Goal: Information Seeking & Learning: Learn about a topic

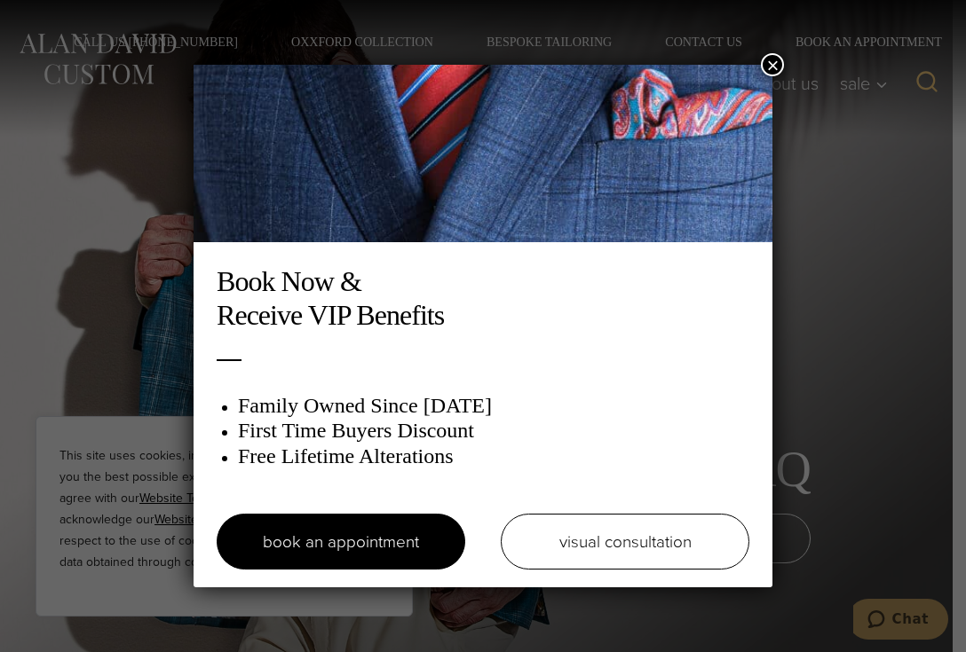
click at [763, 66] on button "×" at bounding box center [772, 64] width 23 height 23
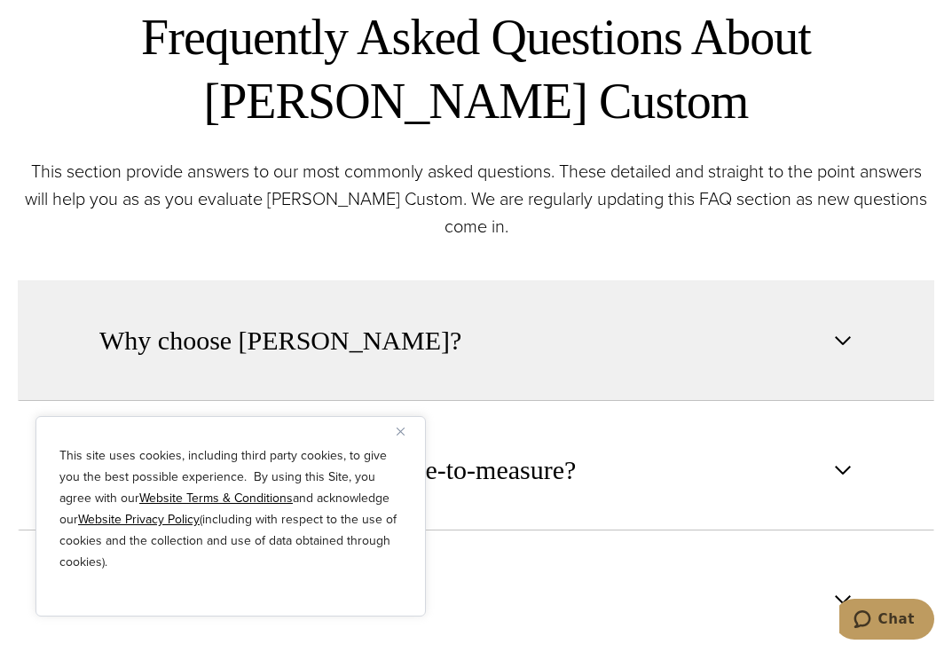
scroll to position [710, 0]
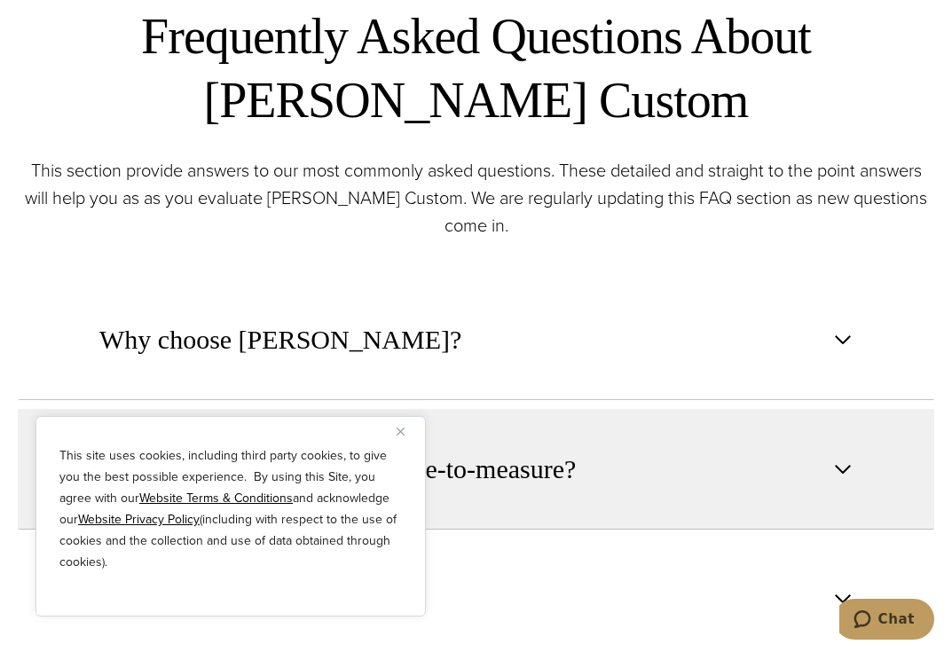
click at [402, 426] on button "Close" at bounding box center [407, 431] width 21 height 21
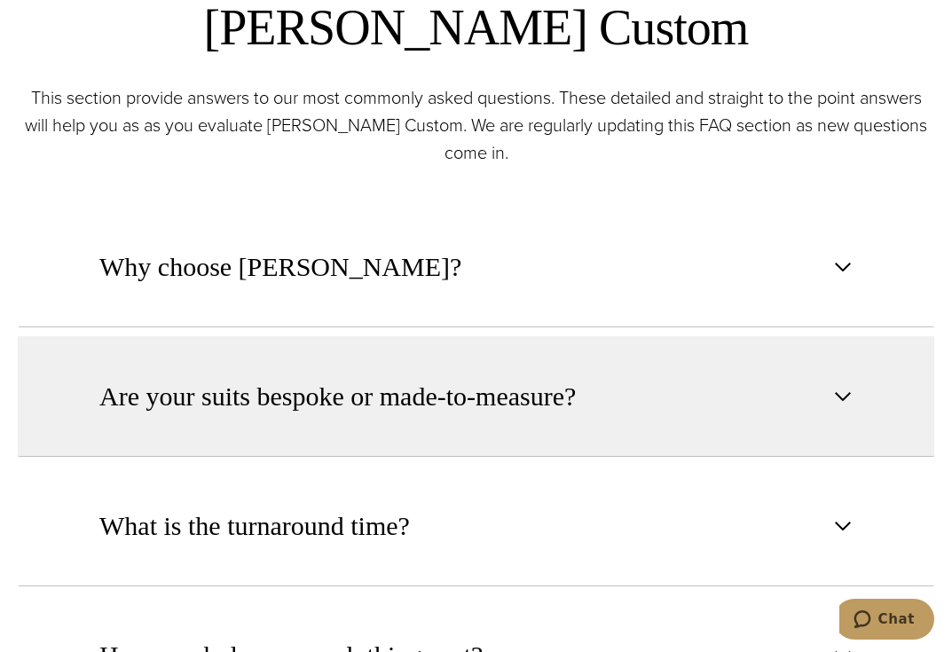
scroll to position [888, 0]
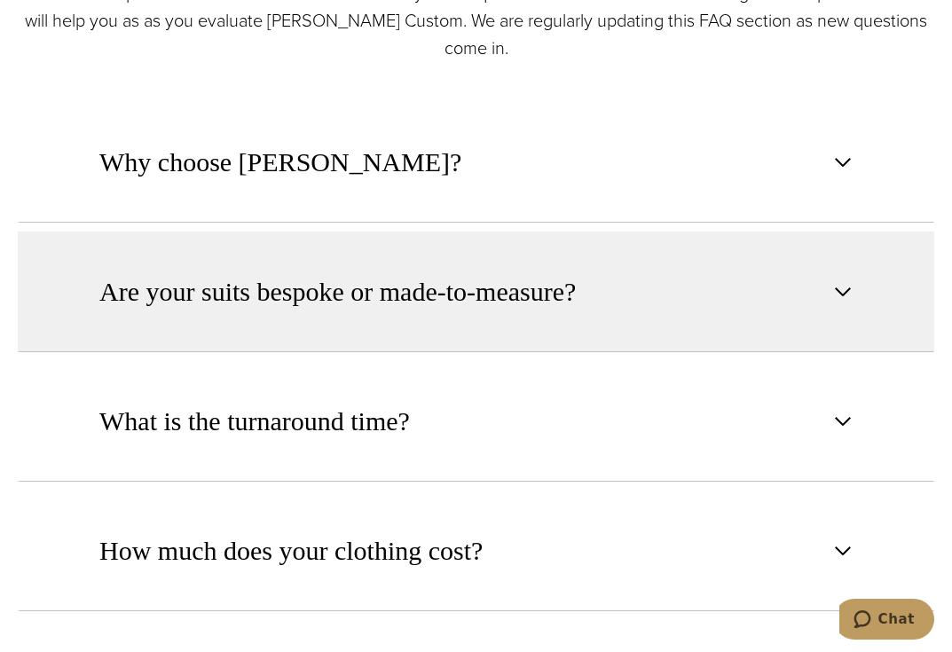
click at [609, 321] on button "Are your suits bespoke or made-to-measure?" at bounding box center [476, 292] width 917 height 121
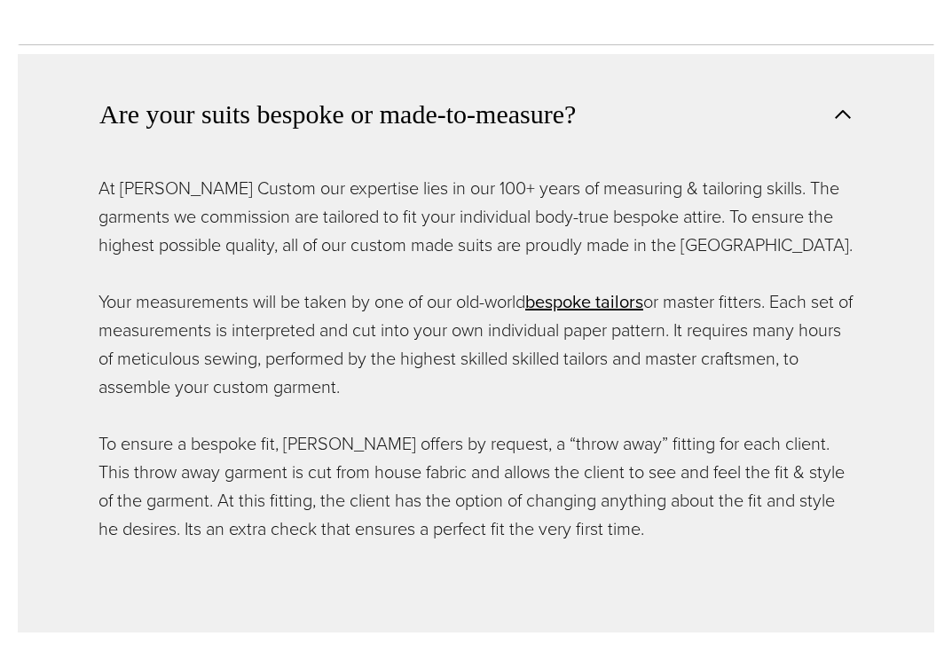
scroll to position [0, 0]
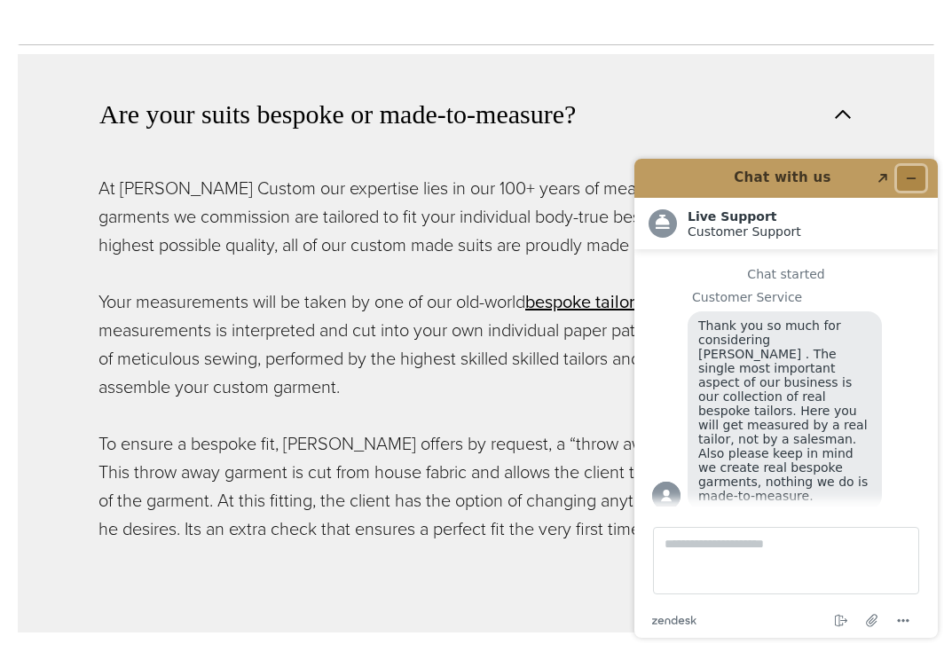
click at [916, 176] on icon "Minimize widget" at bounding box center [911, 178] width 12 height 12
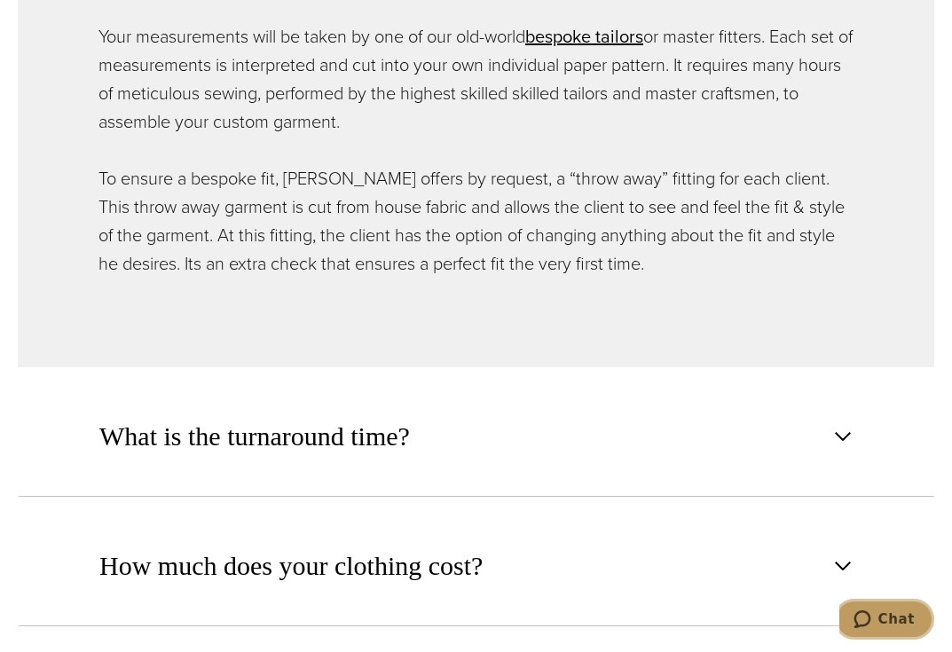
scroll to position [1331, 0]
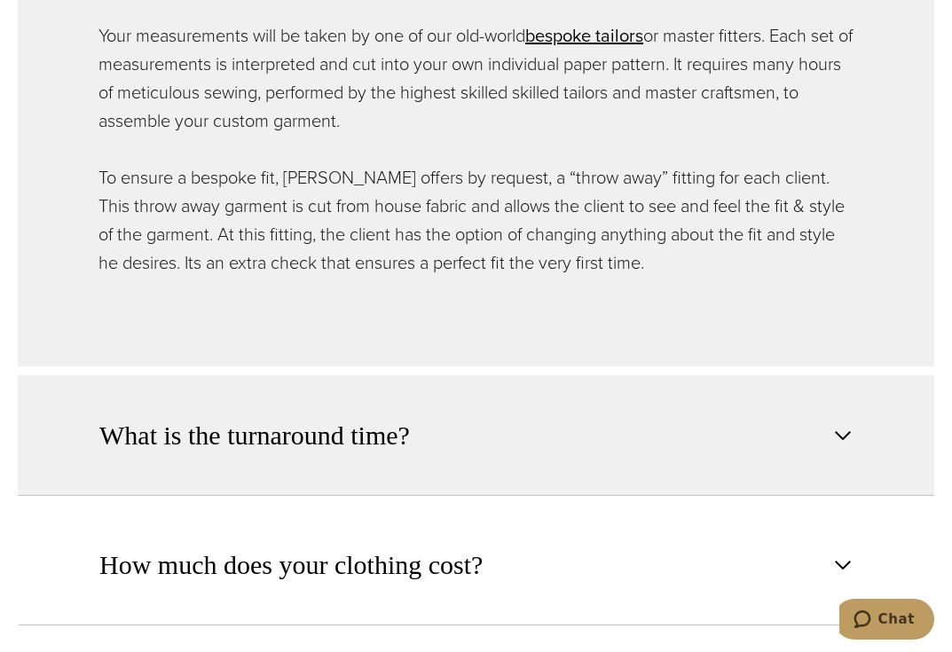
click at [805, 440] on button "What is the turnaround time?" at bounding box center [476, 435] width 917 height 121
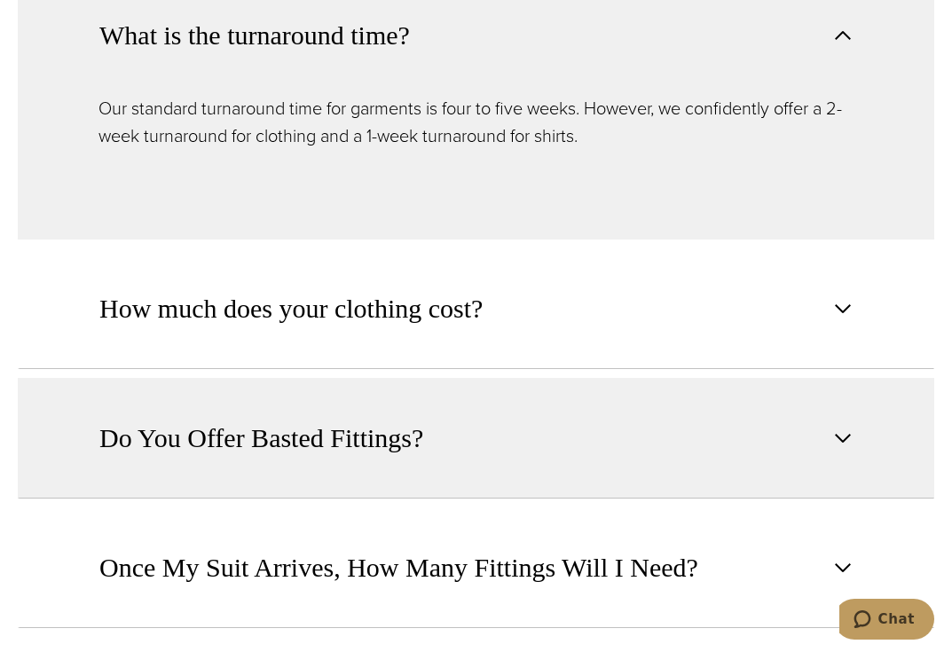
scroll to position [1243, 0]
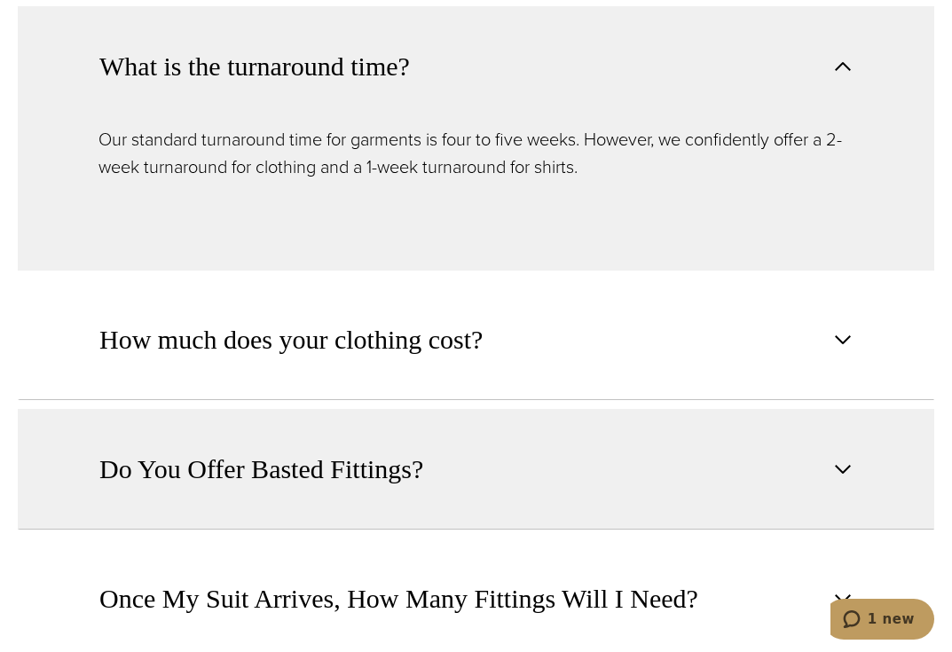
click at [802, 345] on button "How much does your clothing cost?" at bounding box center [476, 340] width 917 height 121
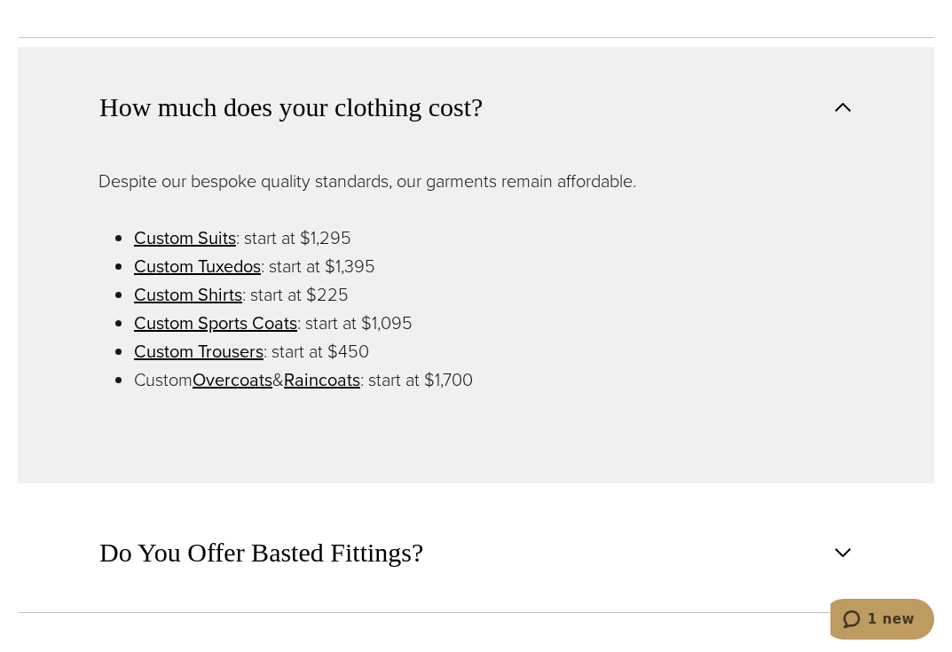
scroll to position [1420, 0]
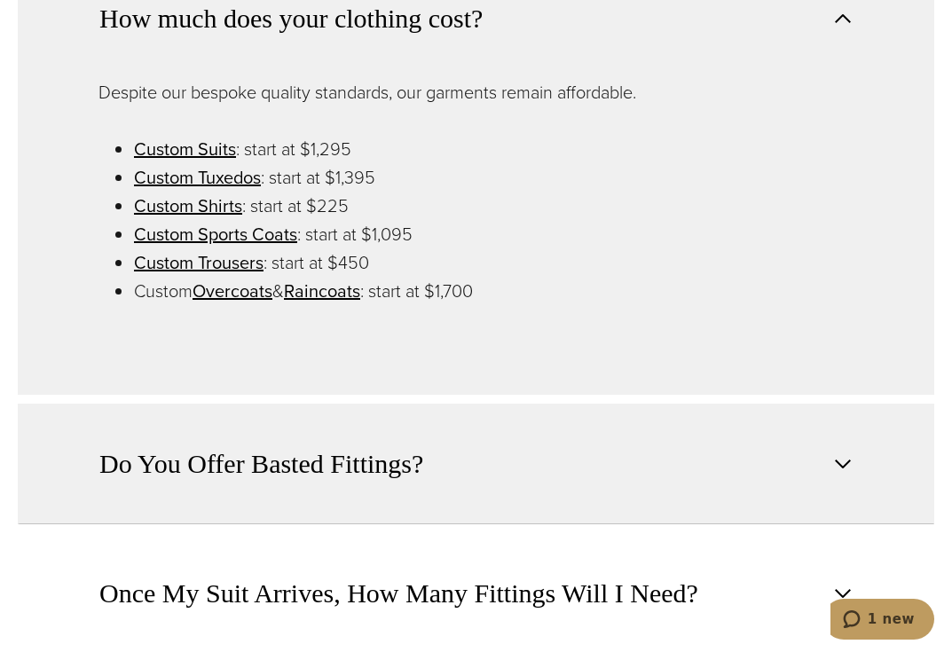
click at [780, 435] on button "Do You Offer Basted Fittings?" at bounding box center [476, 464] width 917 height 121
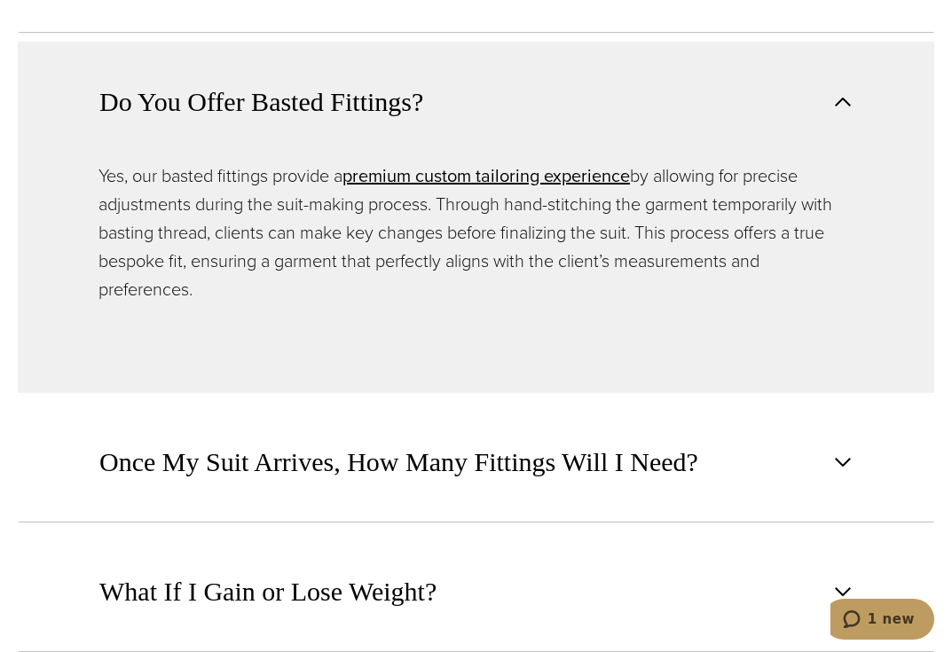
scroll to position [1509, 0]
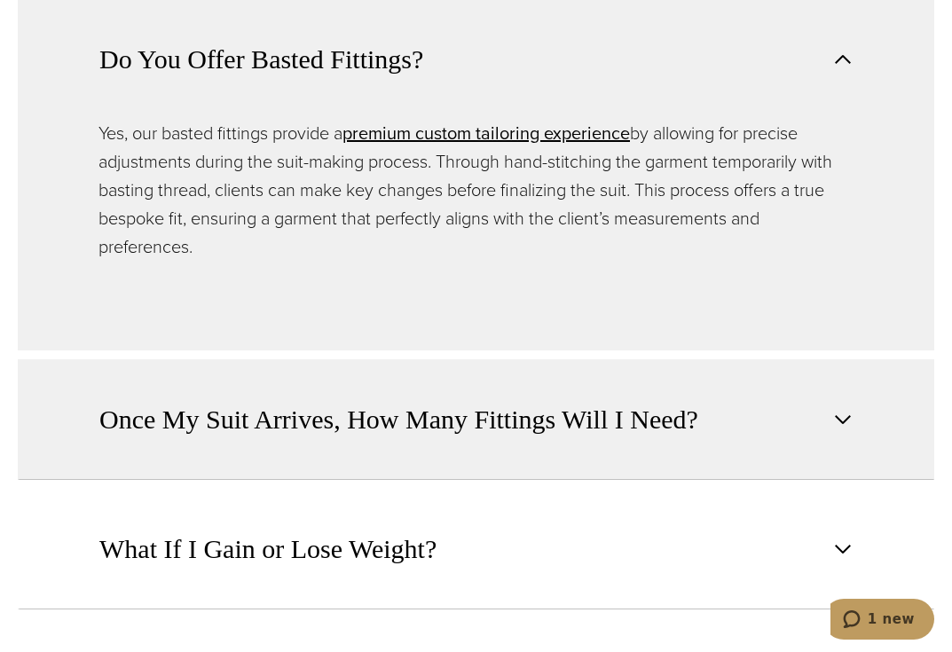
click at [773, 425] on button "Once My Suit Arrives, How Many Fittings Will I Need?" at bounding box center [476, 419] width 917 height 121
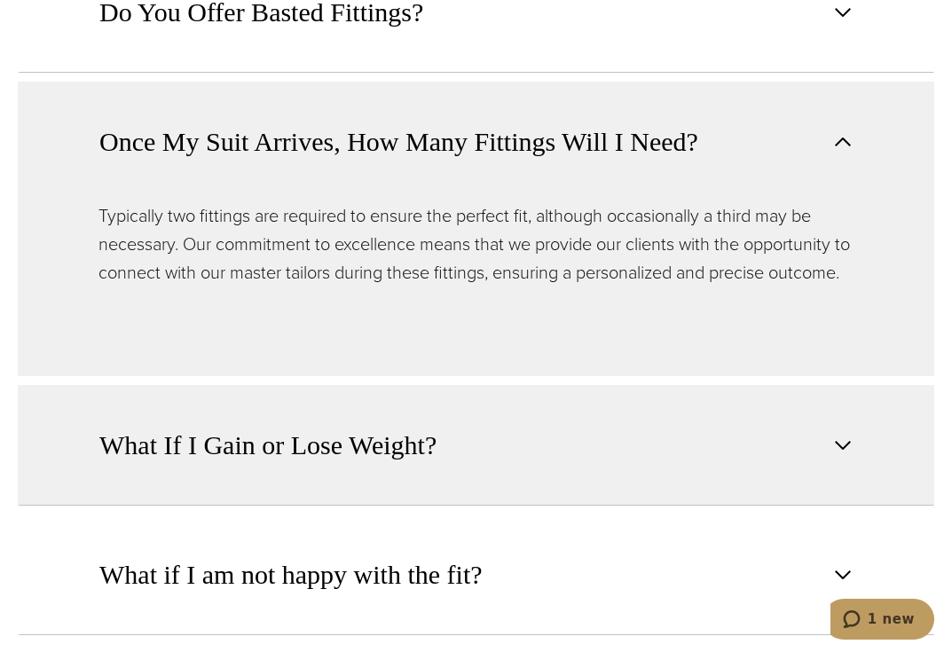
scroll to position [1598, 0]
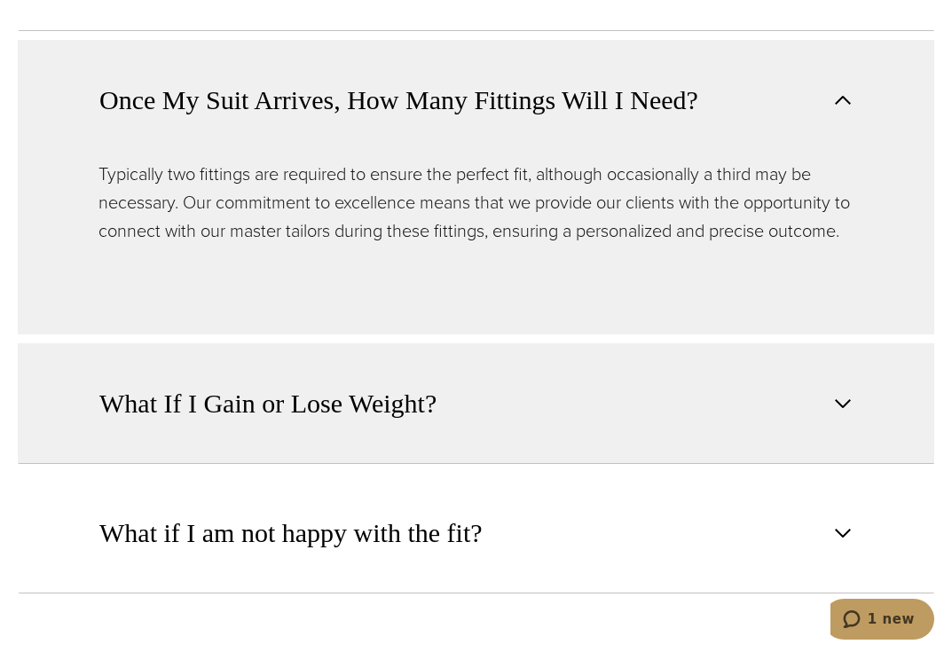
click at [746, 428] on button "What If I Gain or Lose Weight?" at bounding box center [476, 404] width 917 height 121
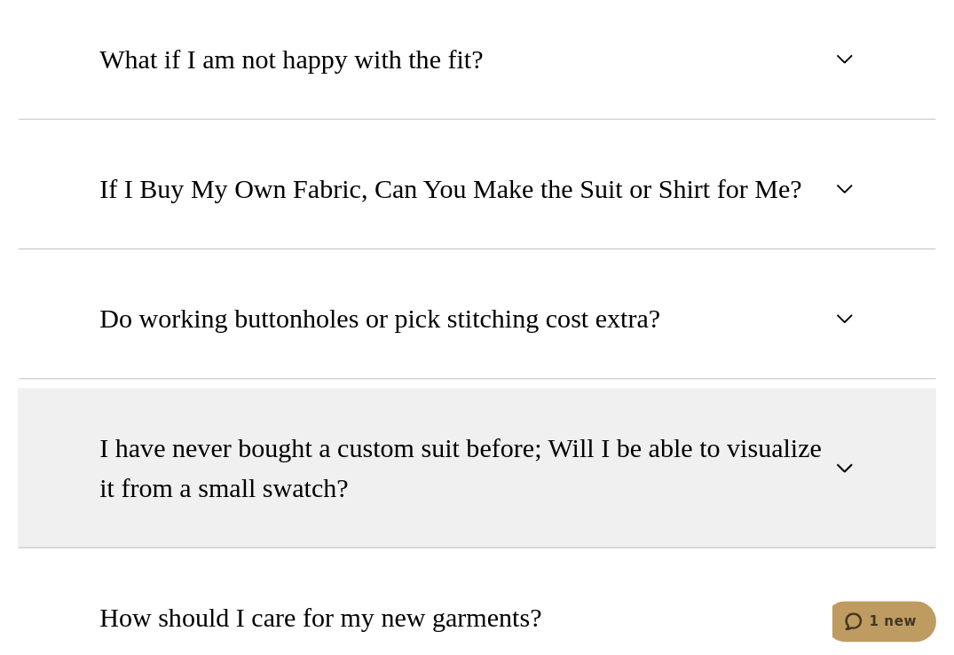
scroll to position [2219, 0]
